Goal: Task Accomplishment & Management: Use online tool/utility

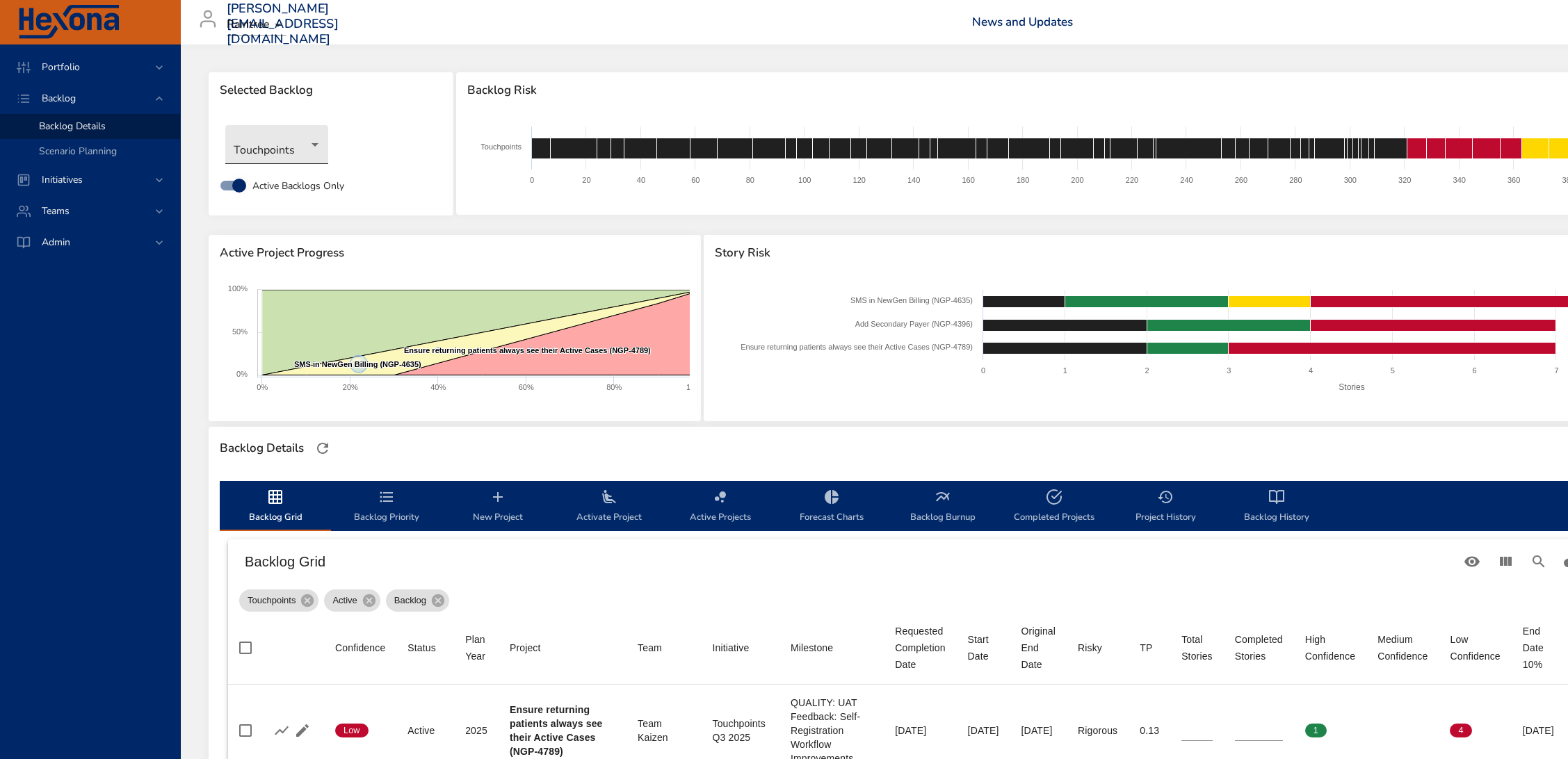
click at [258, 147] on body "Portfolio Backlog Backlog Details Scenario Planning Initiatives Teams Admin [PE…" at bounding box center [784, 380] width 1568 height 759
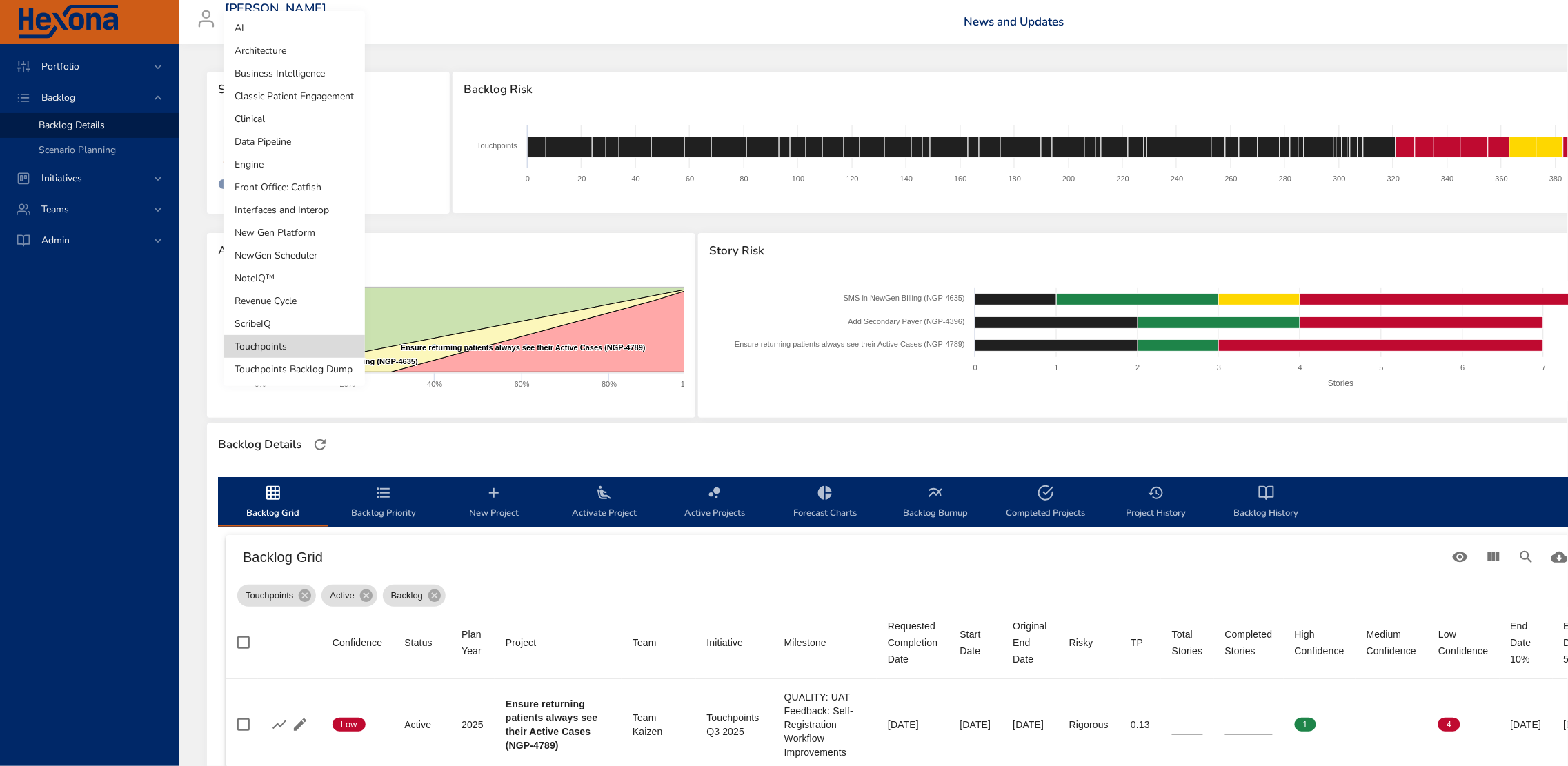
click at [288, 253] on li "NewGen Scheduler" at bounding box center [293, 255] width 141 height 23
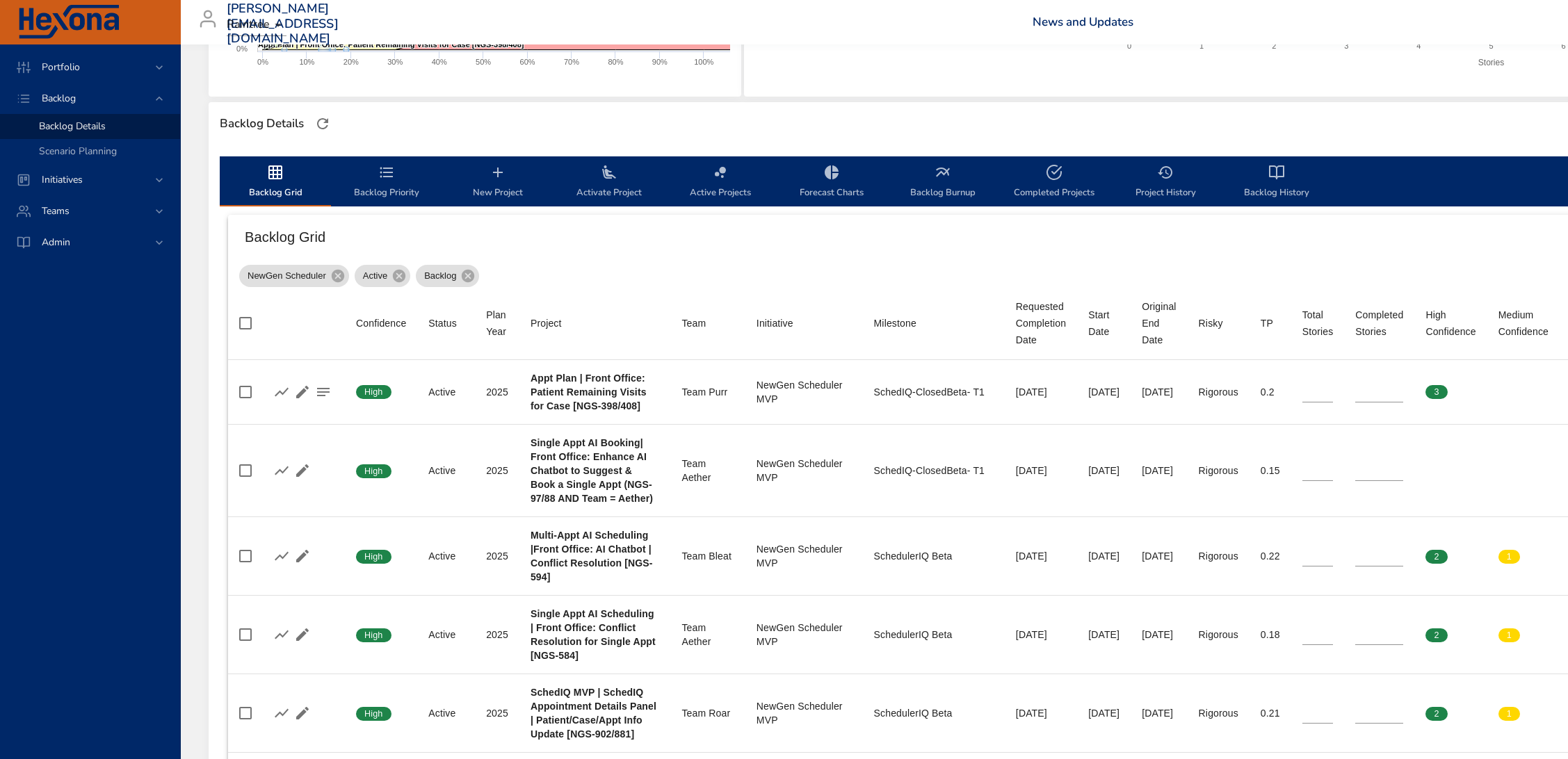
scroll to position [347, 0]
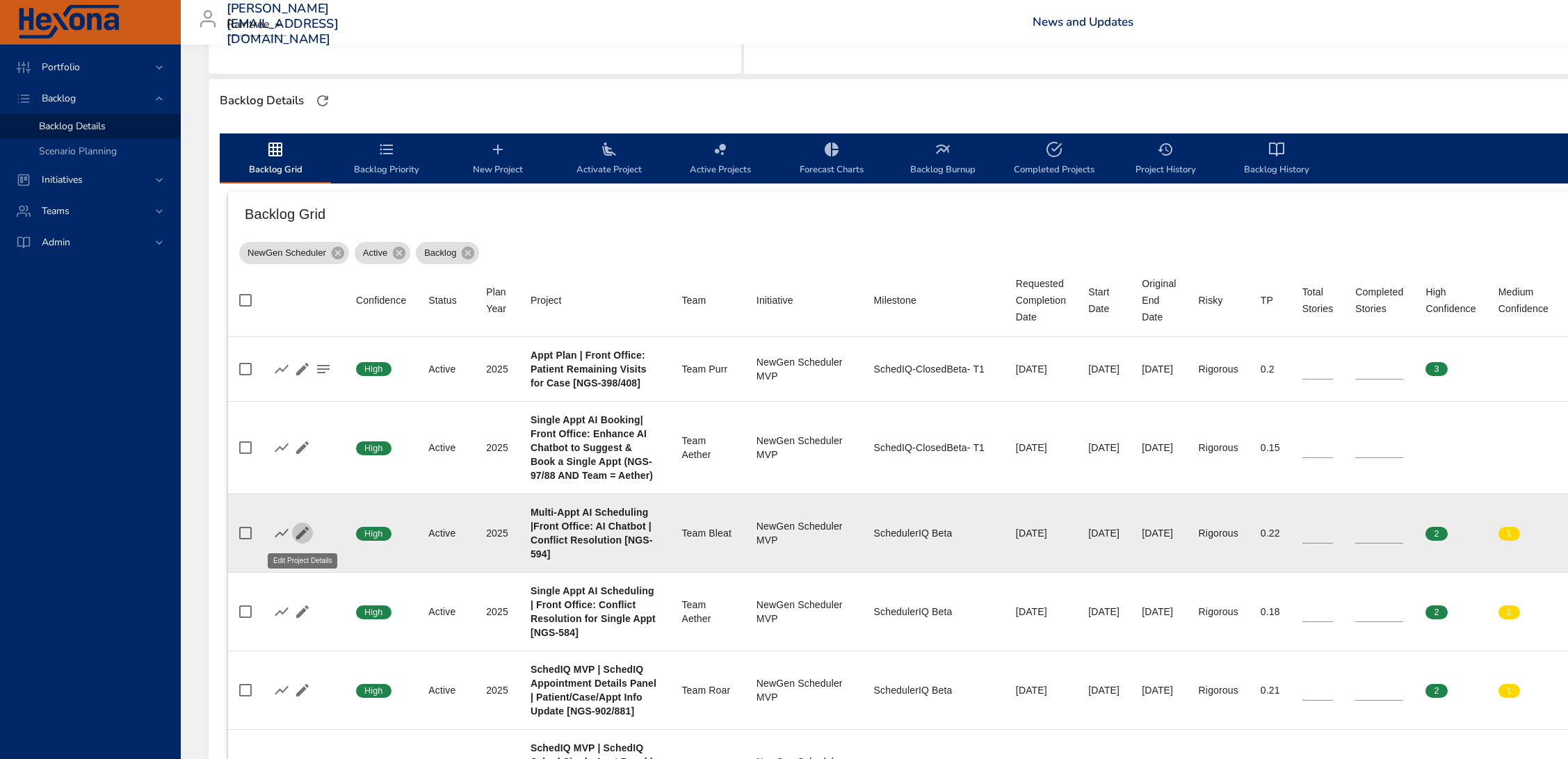
click at [297, 529] on icon "button" at bounding box center [301, 532] width 16 height 16
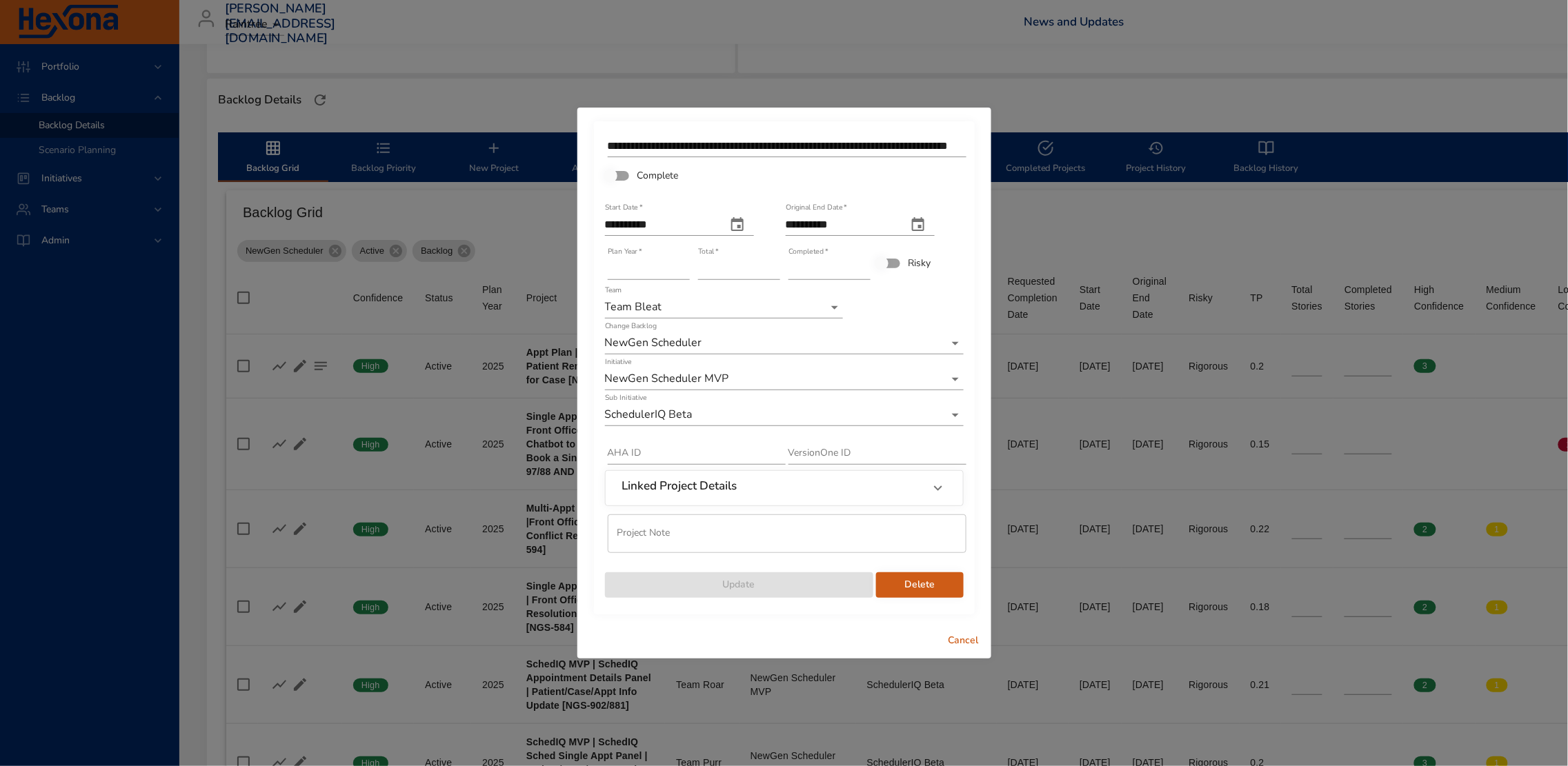
click at [801, 407] on body "Portfolio Backlog Backlog Details Scenario Planning Initiatives Teams Admin [PE…" at bounding box center [784, 39] width 1568 height 766
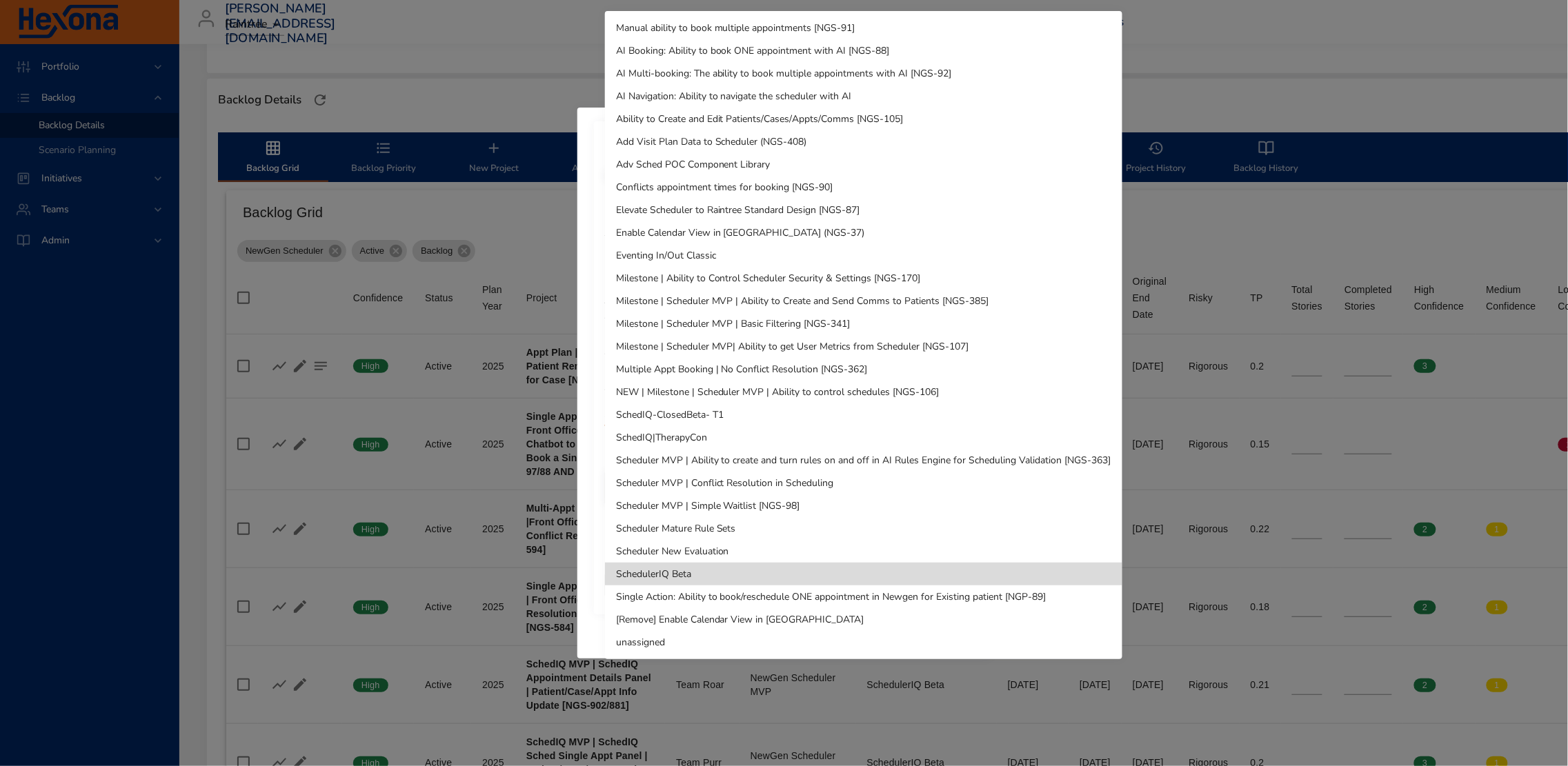
click at [801, 407] on li "SchedIQ-ClosedBeta- T1" at bounding box center [863, 414] width 518 height 23
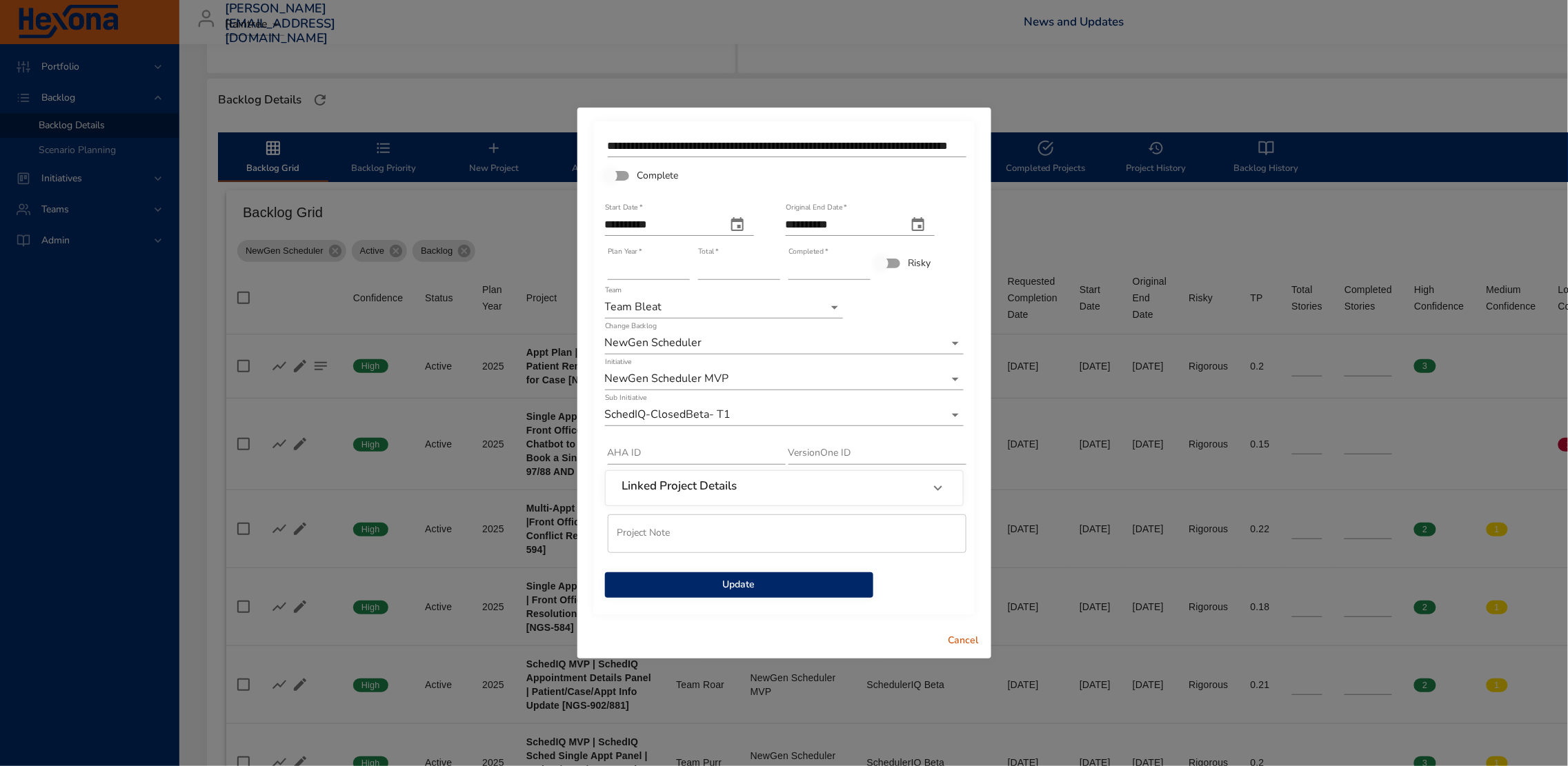
click at [781, 579] on span "Update" at bounding box center [739, 584] width 246 height 17
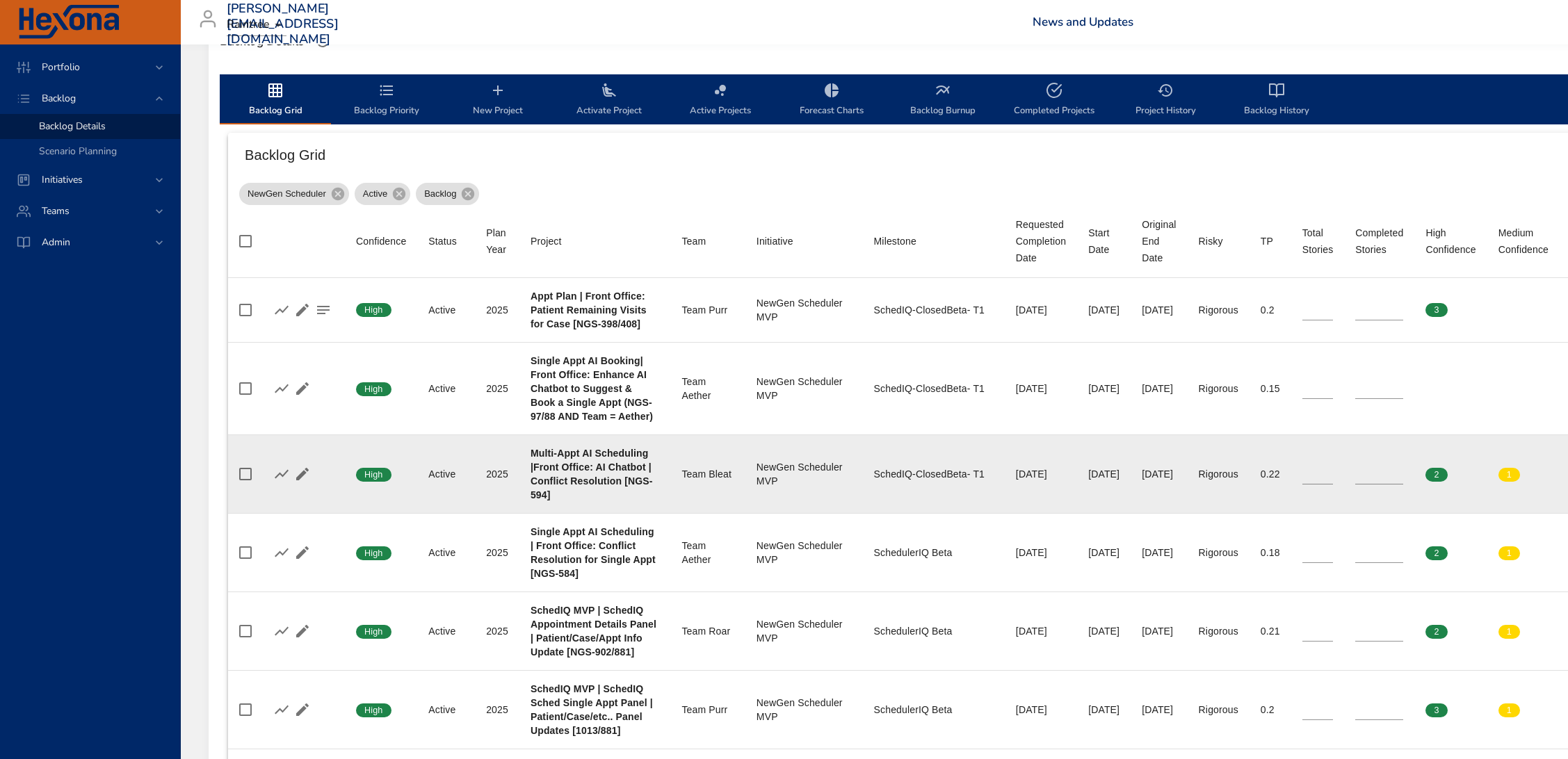
scroll to position [435, 0]
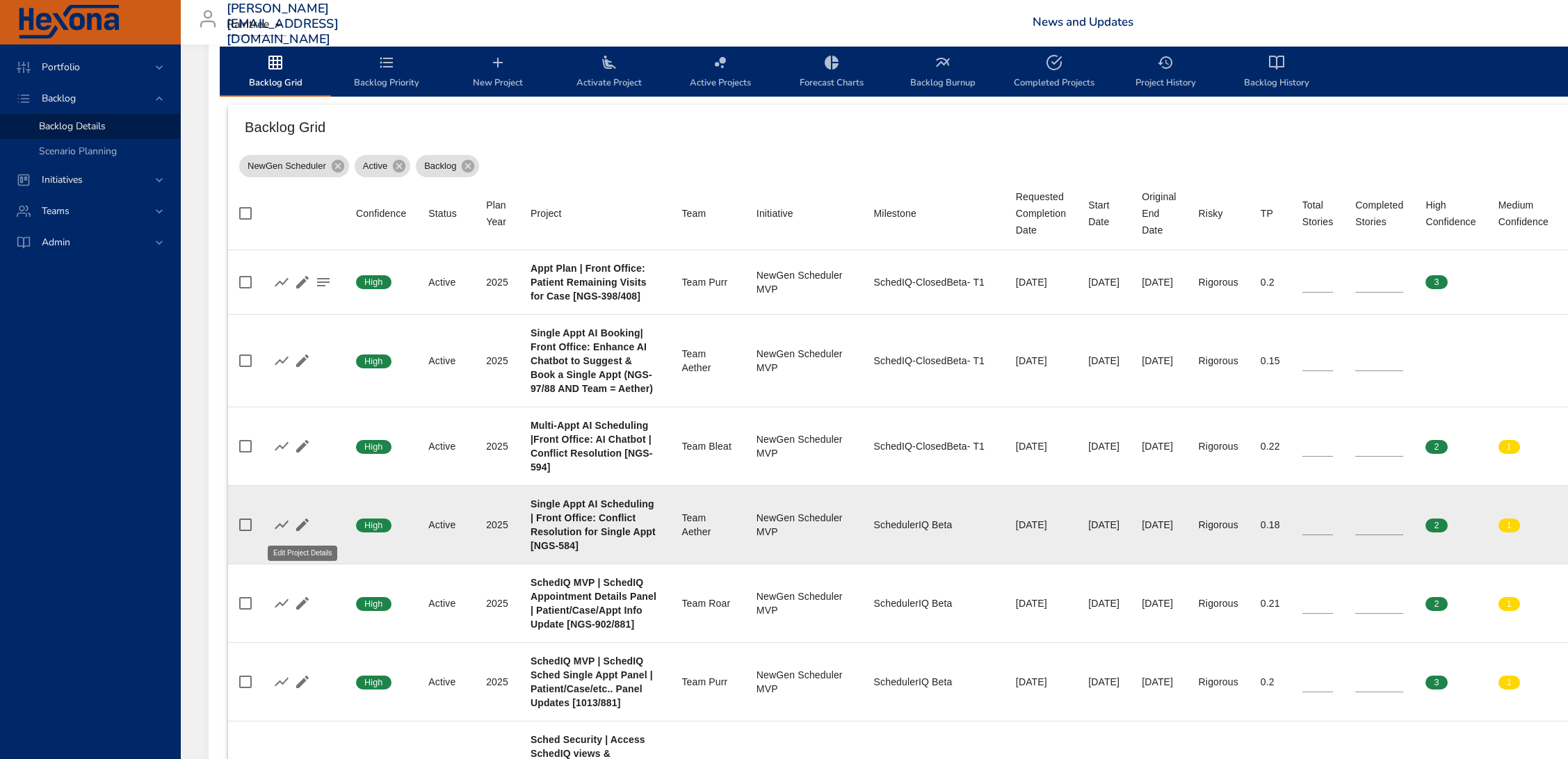
click at [299, 523] on icon "button" at bounding box center [301, 524] width 16 height 16
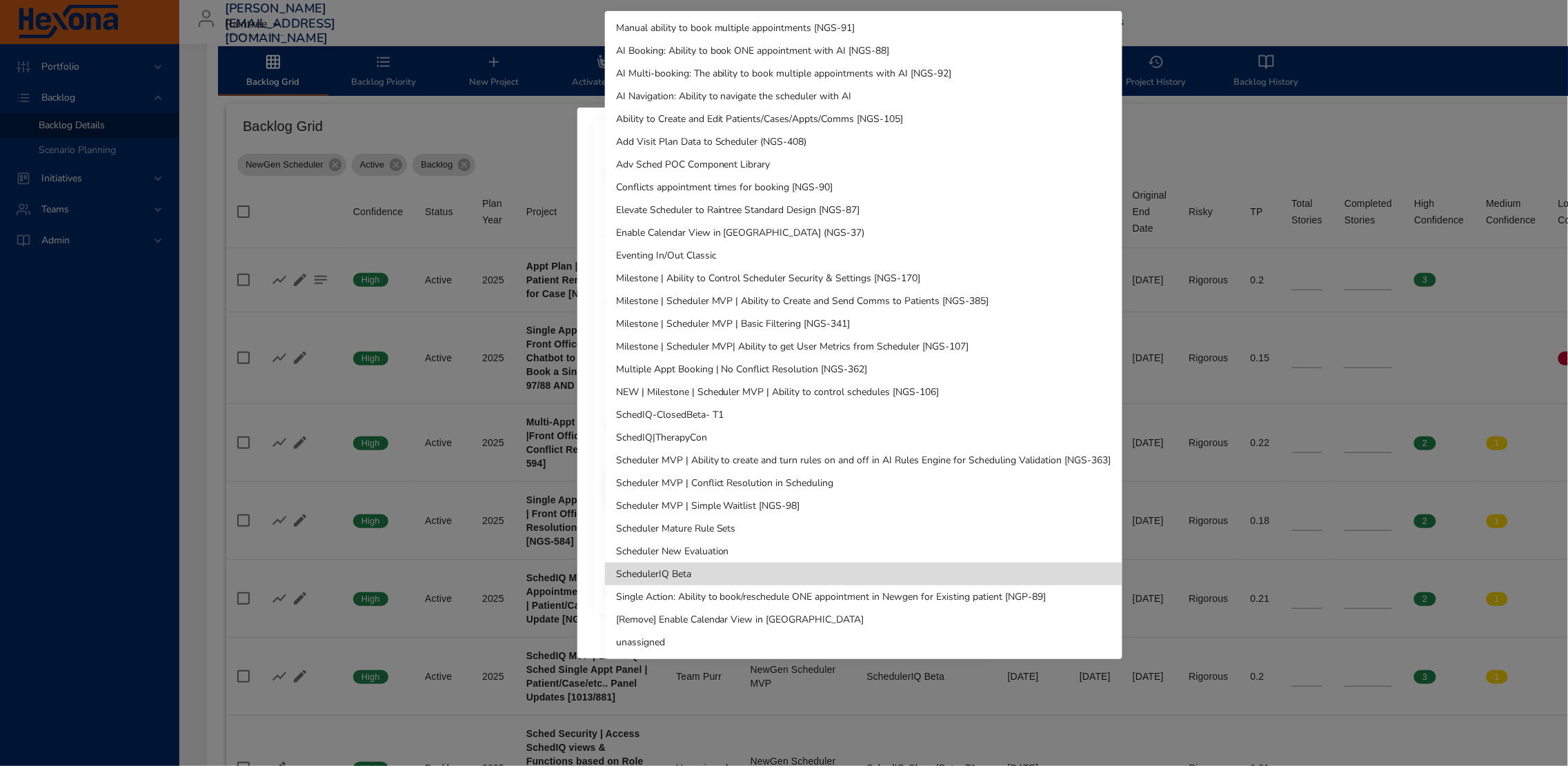
click at [706, 410] on li "SchedIQ-ClosedBeta- T1" at bounding box center [863, 414] width 518 height 23
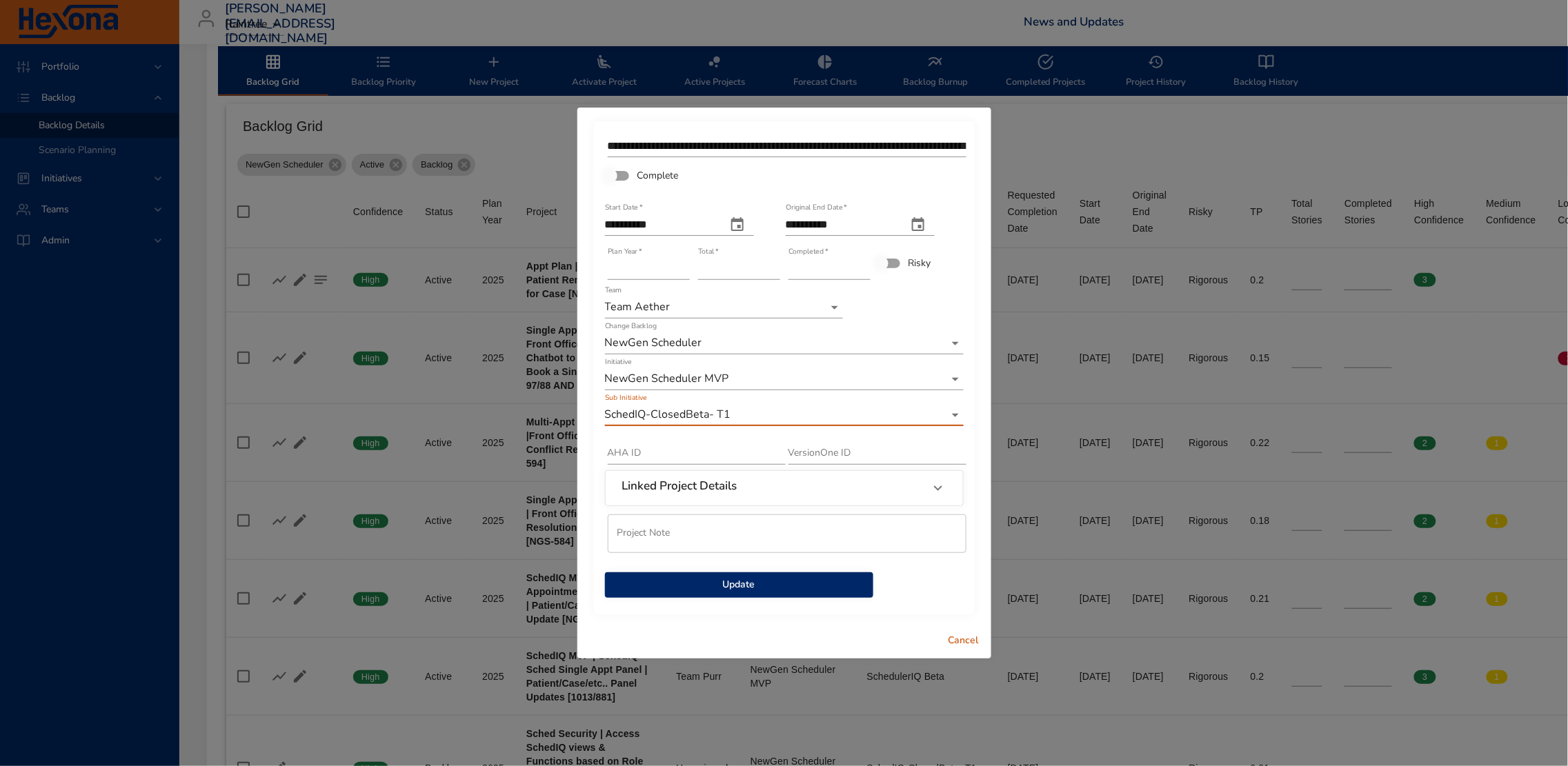
click at [735, 589] on span "Update" at bounding box center [739, 584] width 246 height 17
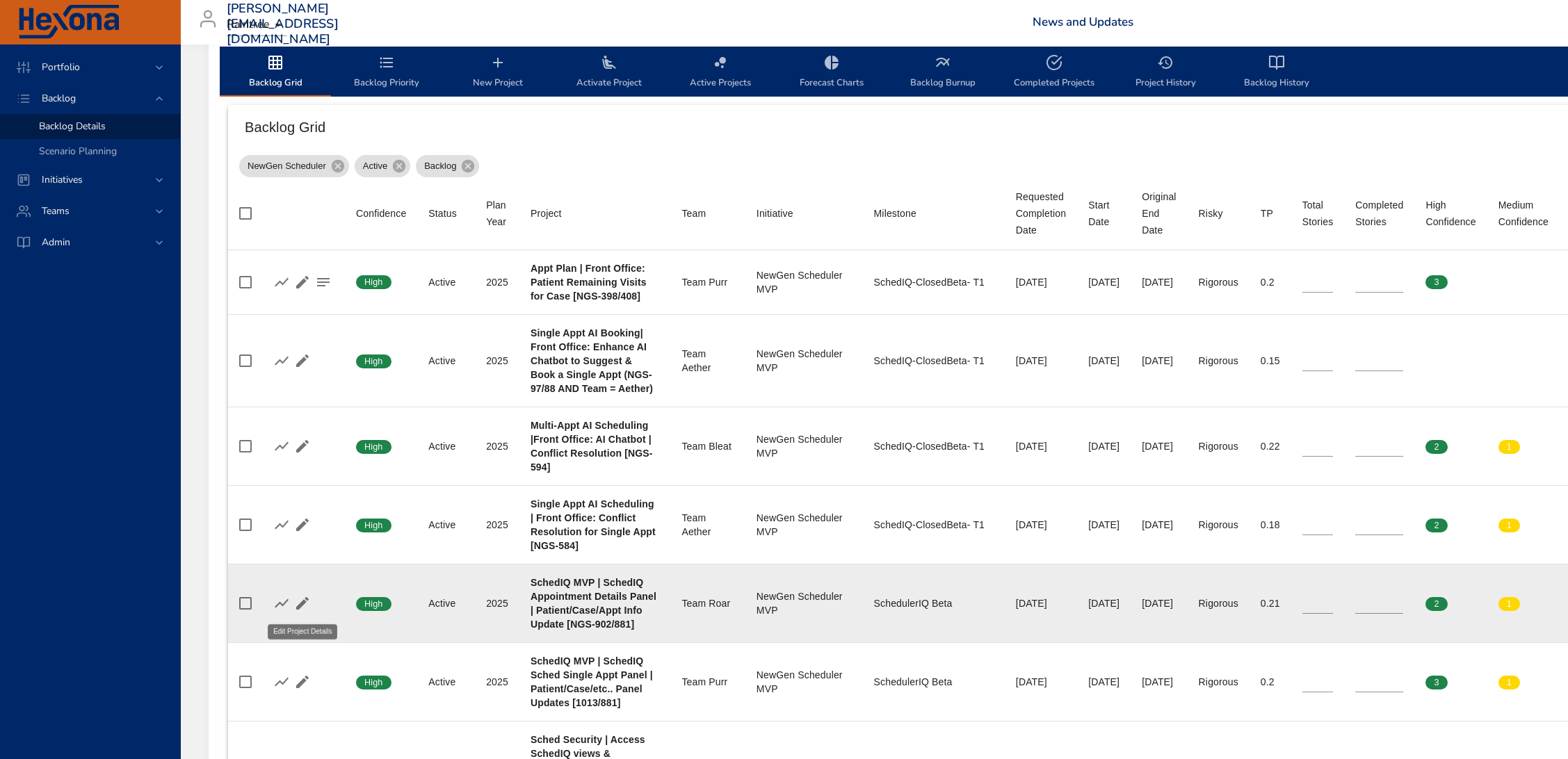
click at [294, 602] on icon "button" at bounding box center [301, 603] width 16 height 16
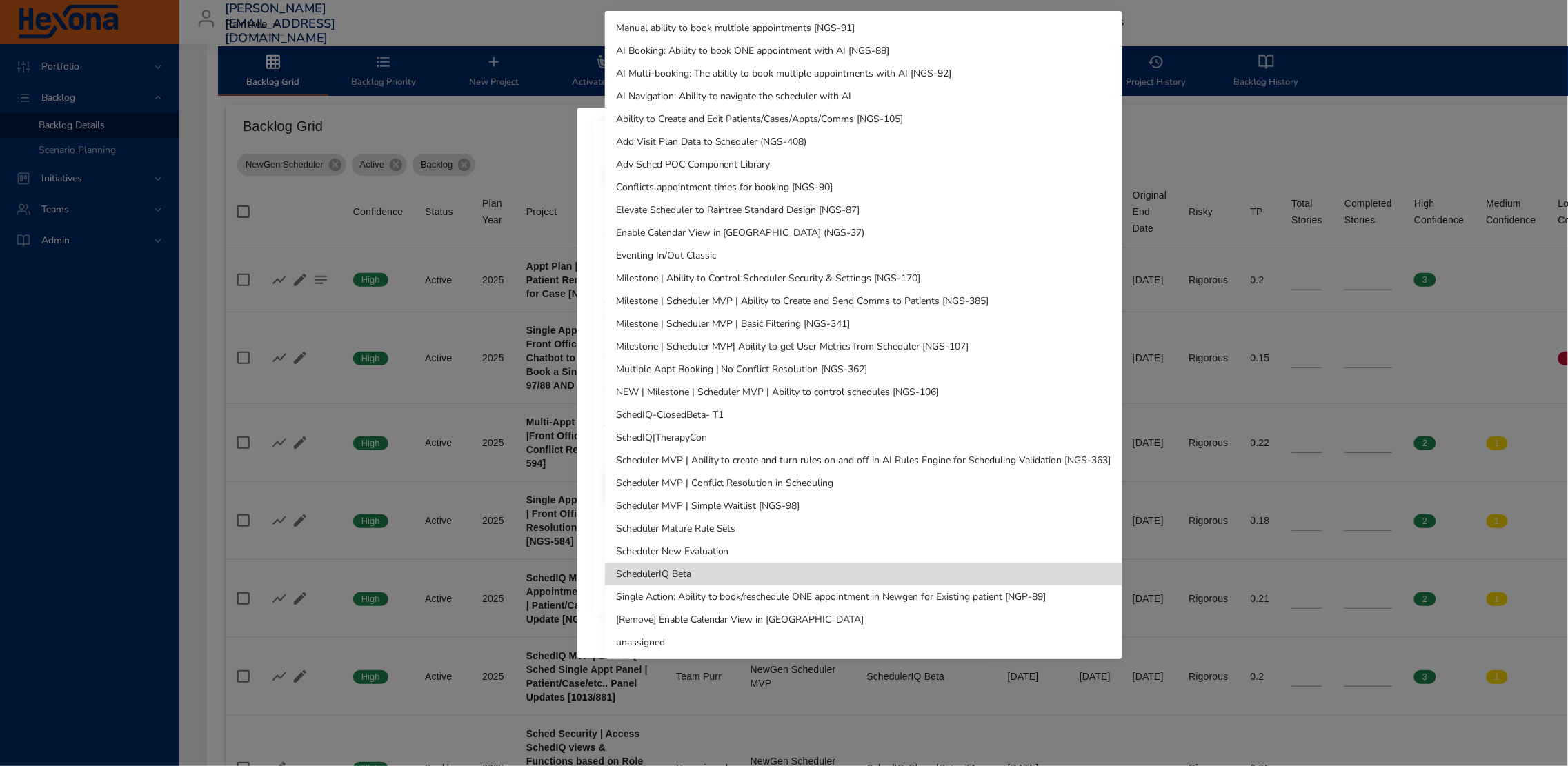
click at [712, 414] on li "SchedIQ-ClosedBeta- T1" at bounding box center [863, 414] width 518 height 23
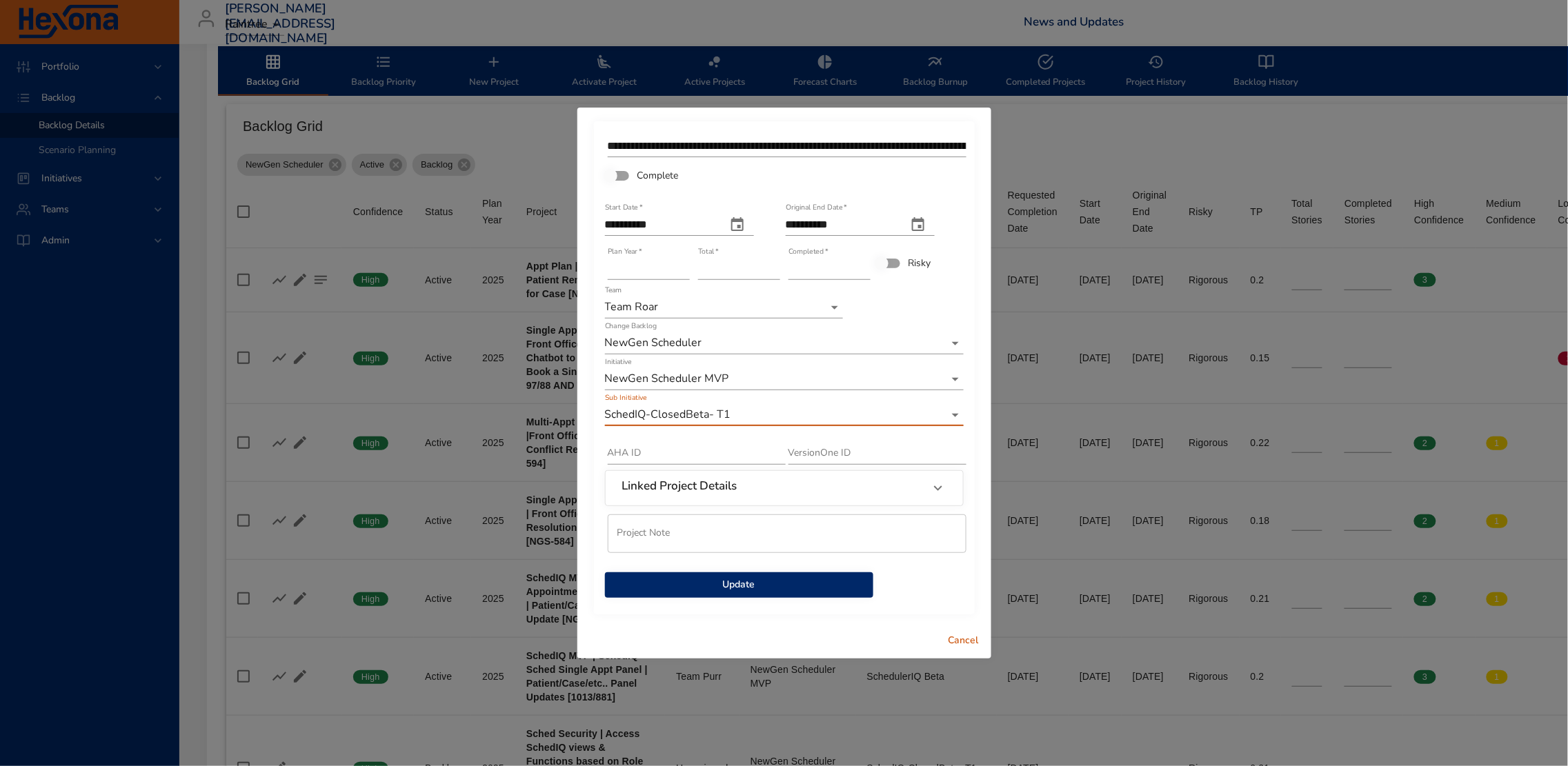
click at [787, 577] on span "Update" at bounding box center [739, 584] width 246 height 17
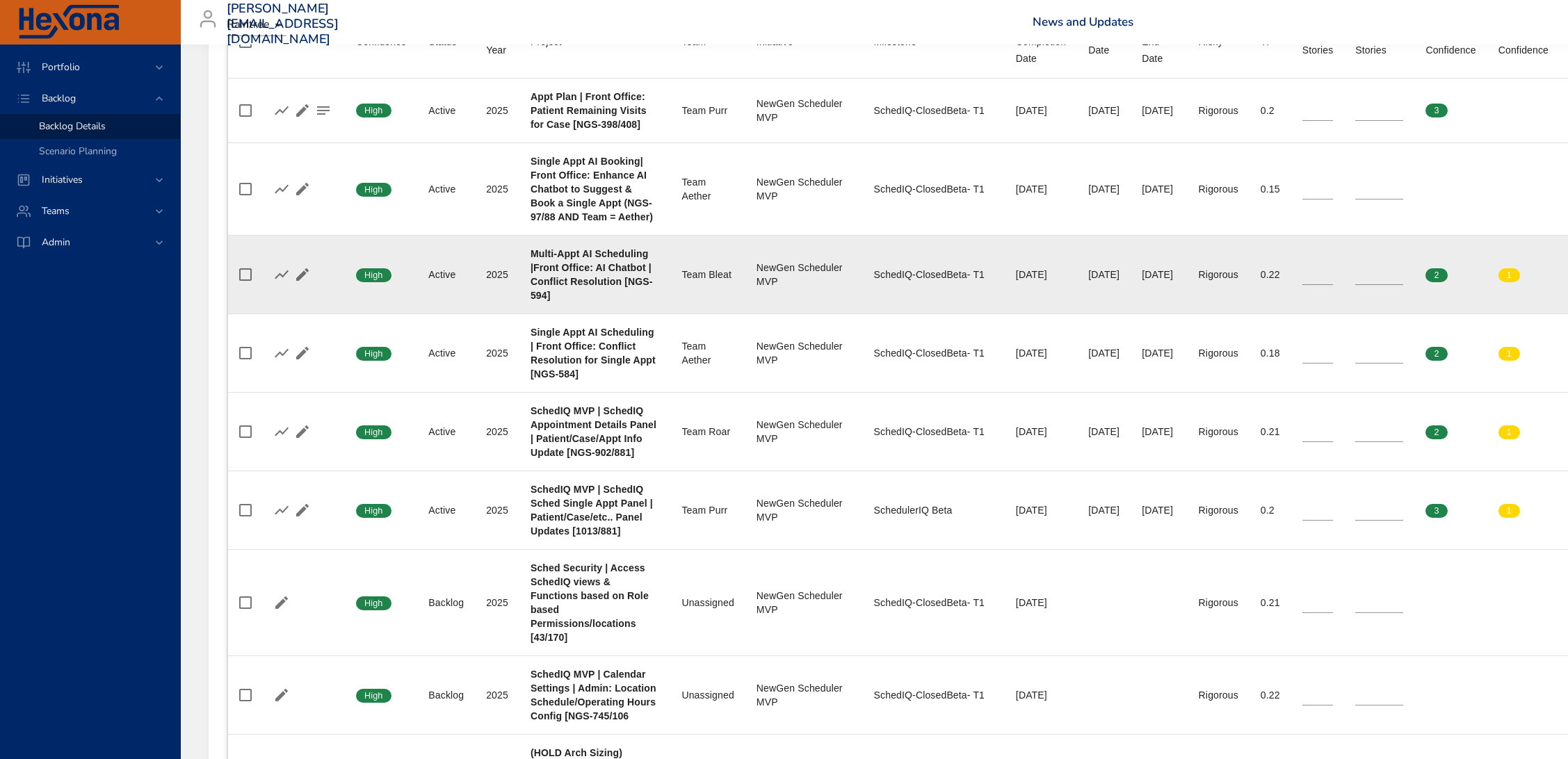
scroll to position [608, 0]
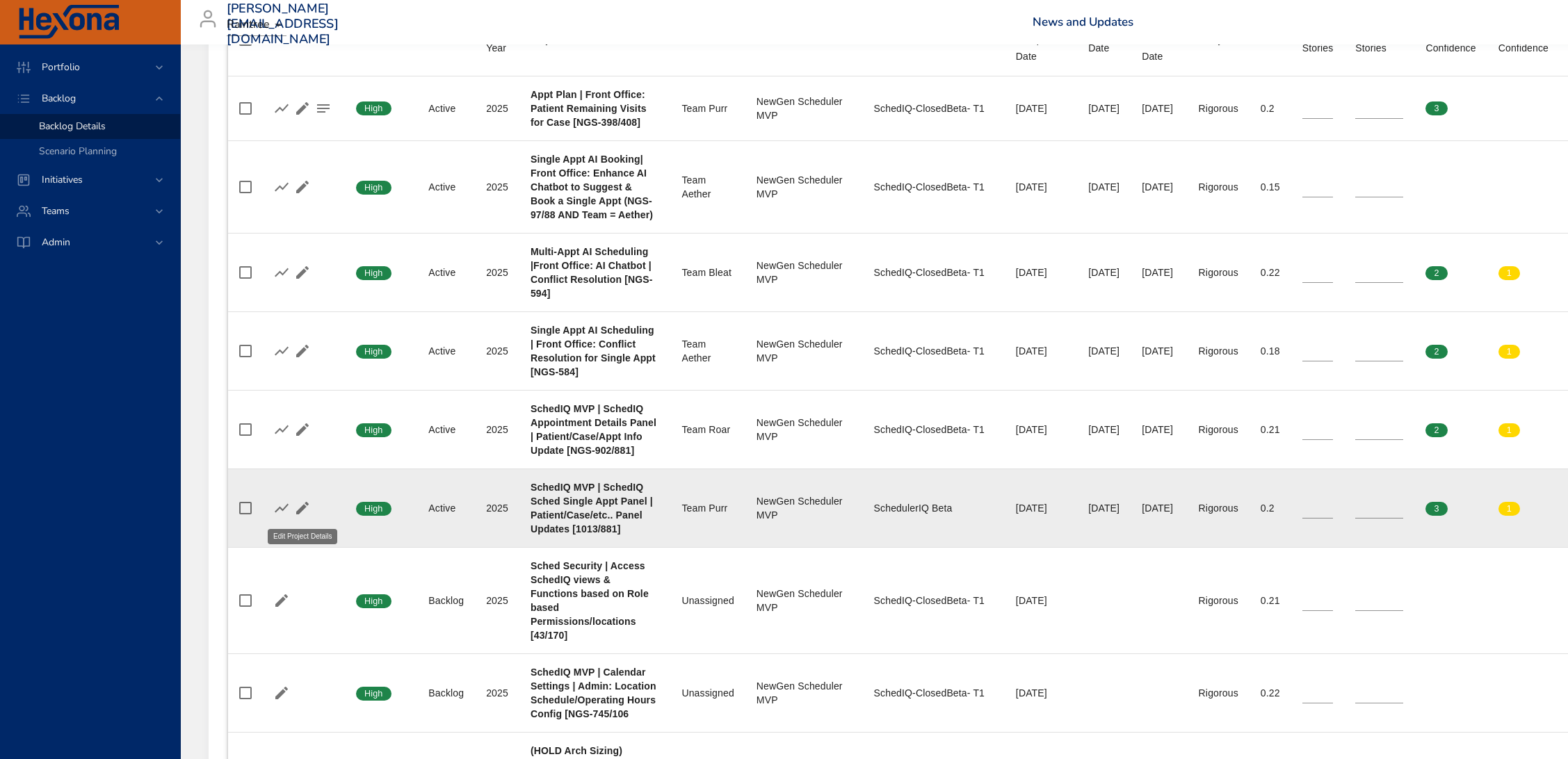
click at [299, 509] on icon "button" at bounding box center [301, 507] width 16 height 16
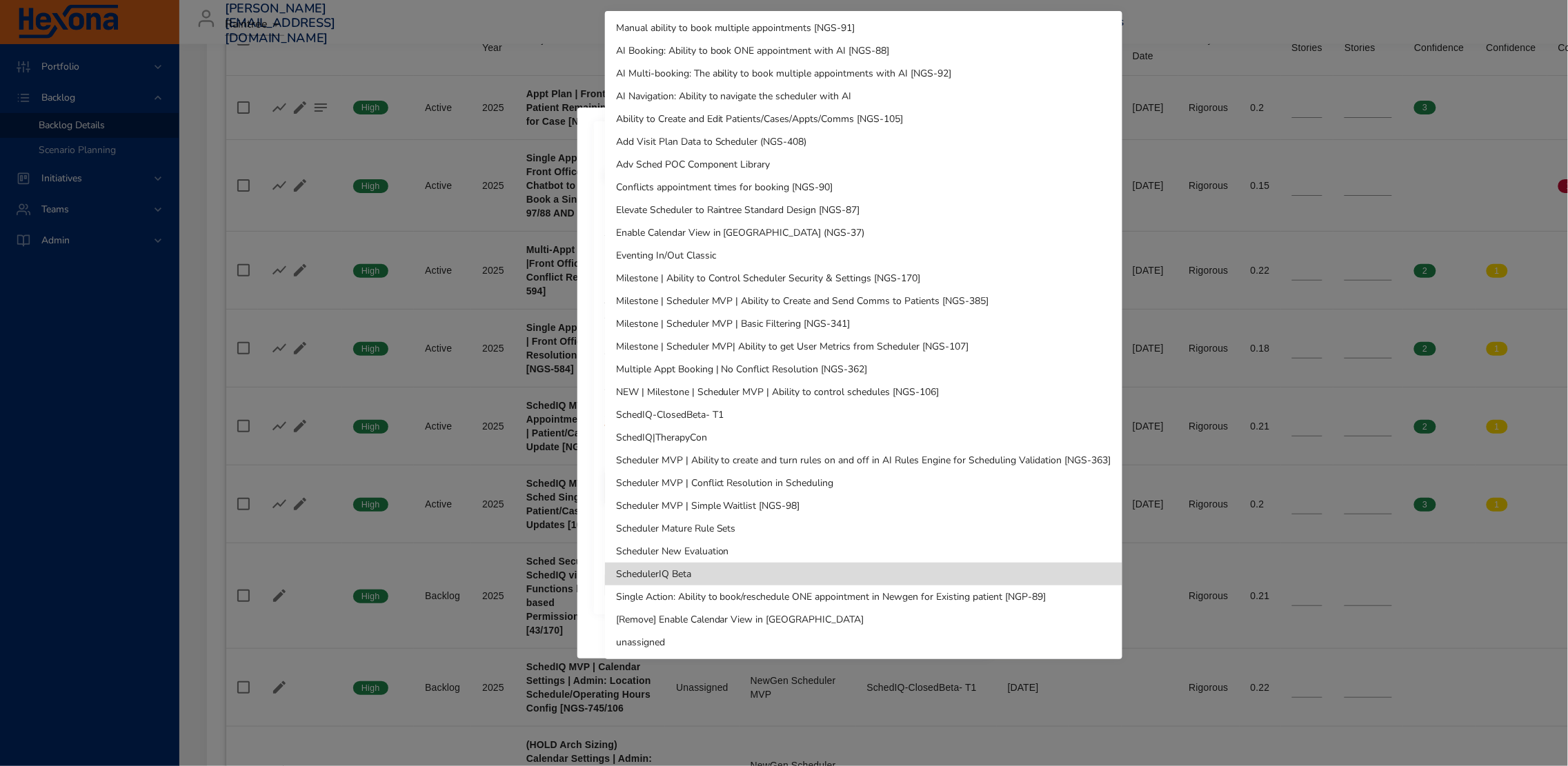
click at [694, 412] on li "SchedIQ-ClosedBeta- T1" at bounding box center [863, 414] width 518 height 23
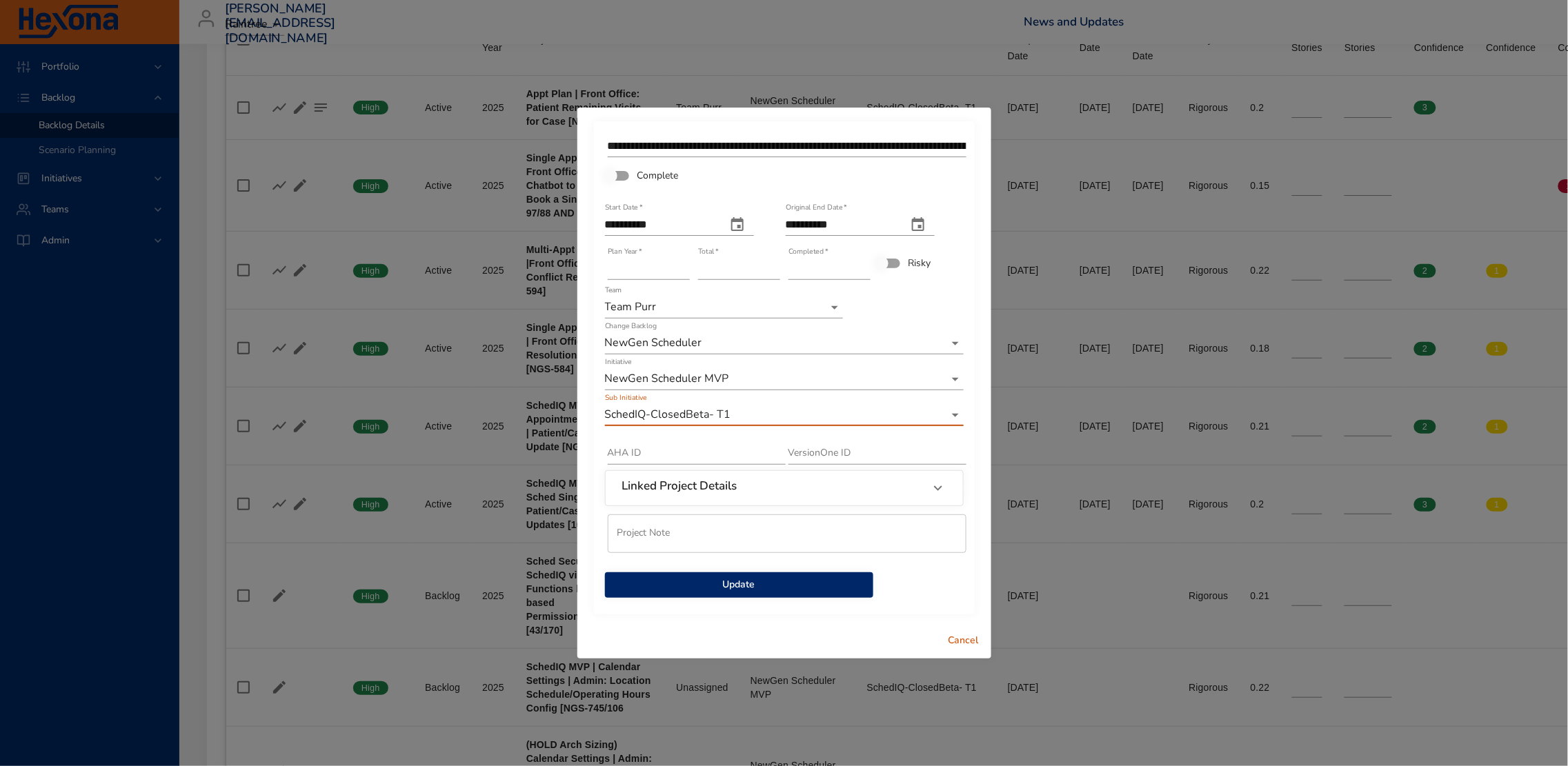
click at [803, 588] on span "Update" at bounding box center [739, 584] width 246 height 17
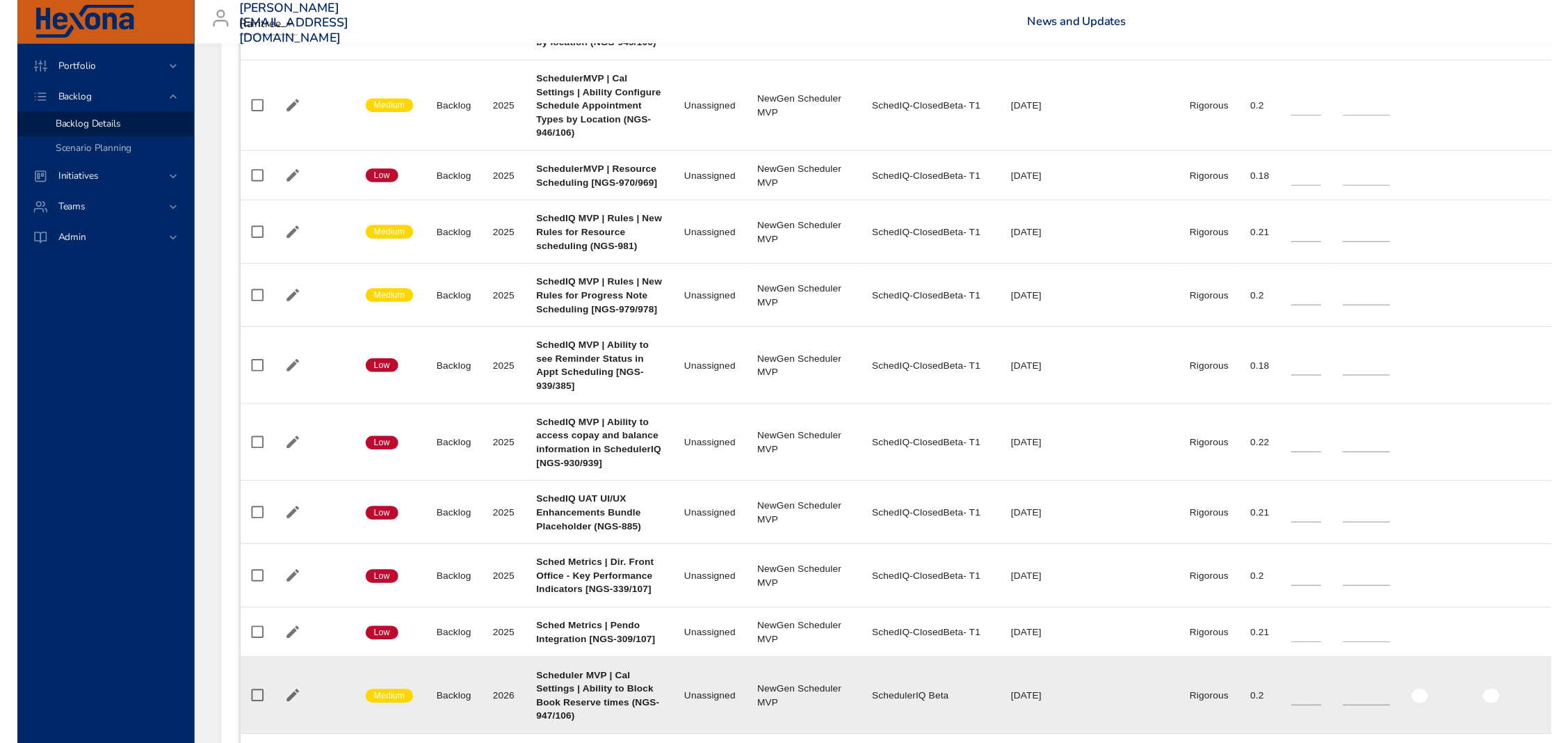
scroll to position [1564, 0]
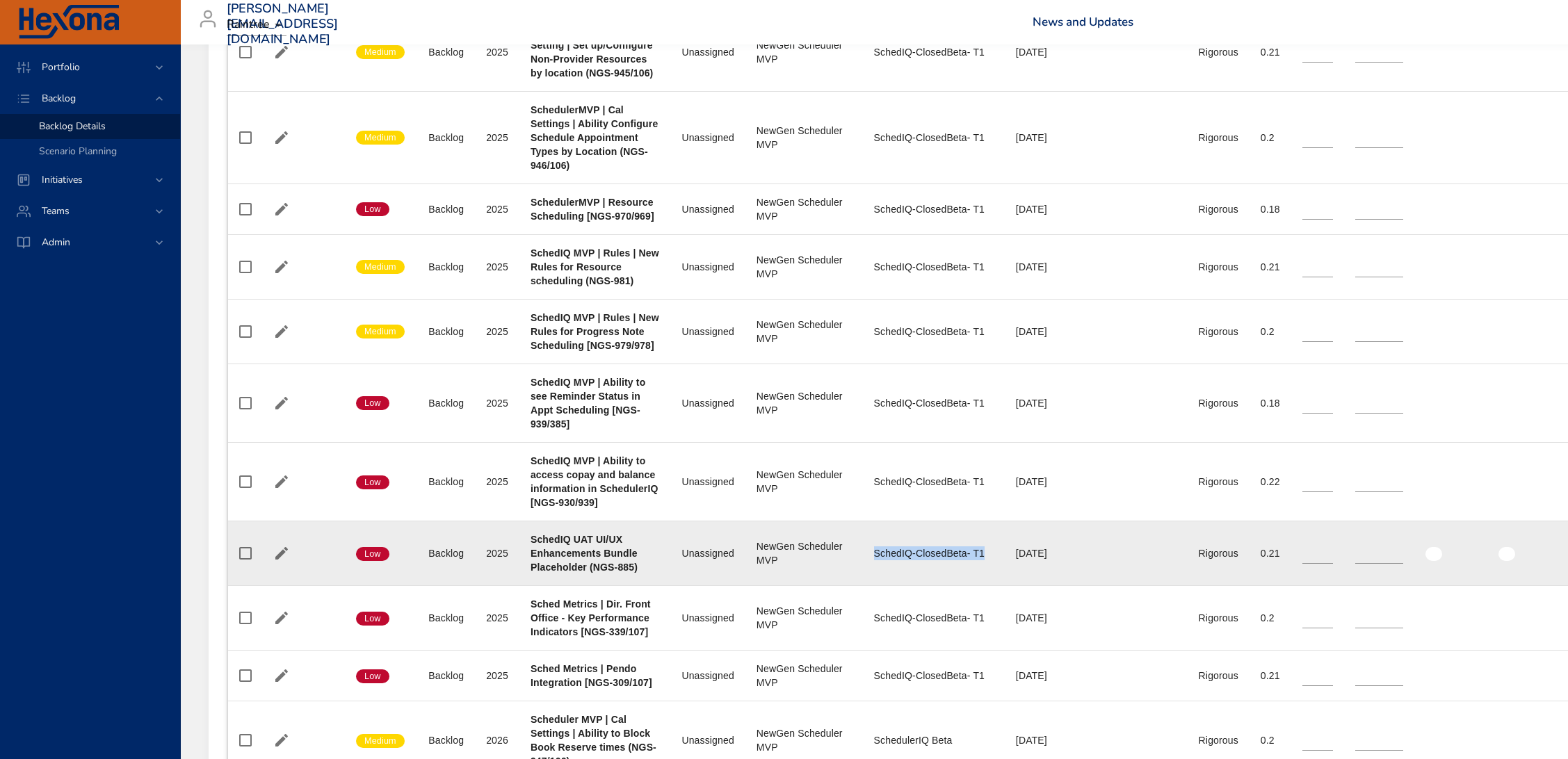
drag, startPoint x: 874, startPoint y: 554, endPoint x: 985, endPoint y: 551, distance: 111.0
click at [985, 551] on div "SchedIQ-ClosedBeta- T1" at bounding box center [933, 553] width 119 height 14
copy div "SchedIQ-ClosedBeta- T1"
